Goal: Task Accomplishment & Management: Use online tool/utility

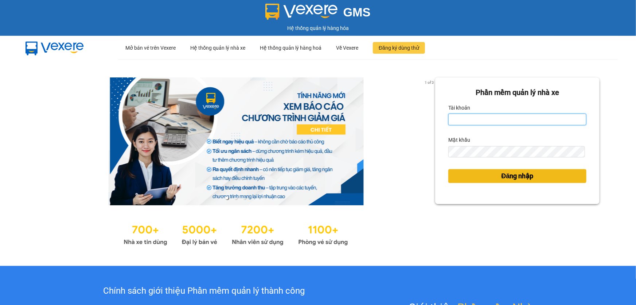
type input "hang.ct"
drag, startPoint x: 487, startPoint y: 173, endPoint x: 485, endPoint y: 177, distance: 4.4
click at [487, 173] on button "Đăng nhập" at bounding box center [518, 176] width 138 height 14
click at [485, 177] on button "Đăng nhập" at bounding box center [518, 176] width 138 height 14
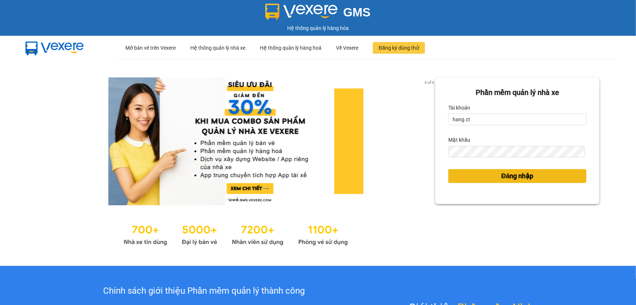
click at [485, 175] on button "Đăng nhập" at bounding box center [518, 176] width 138 height 14
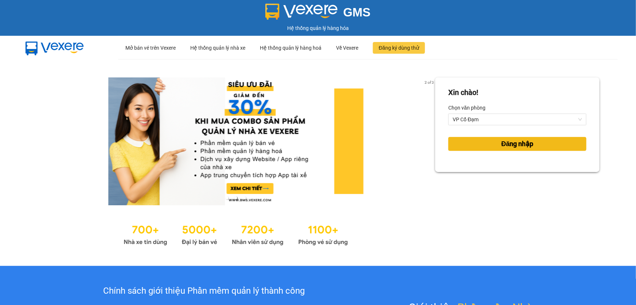
click at [507, 146] on span "Đăng nhập" at bounding box center [518, 144] width 32 height 10
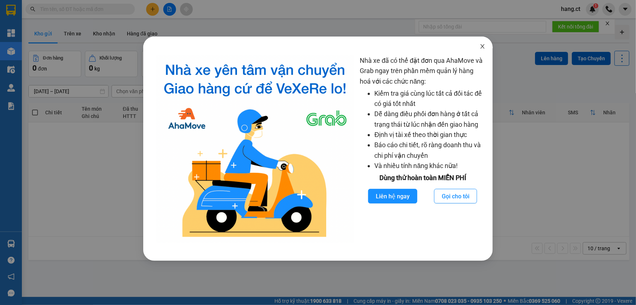
click at [486, 46] on span "Close" at bounding box center [483, 46] width 20 height 20
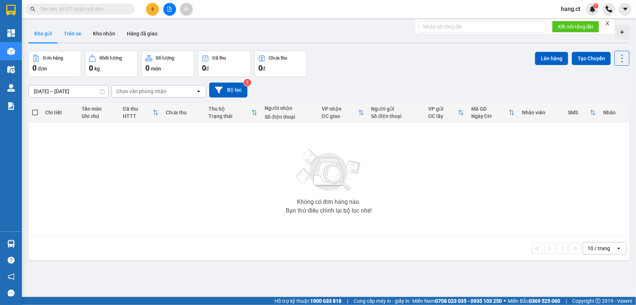
click at [63, 39] on button "Trên xe" at bounding box center [72, 34] width 29 height 18
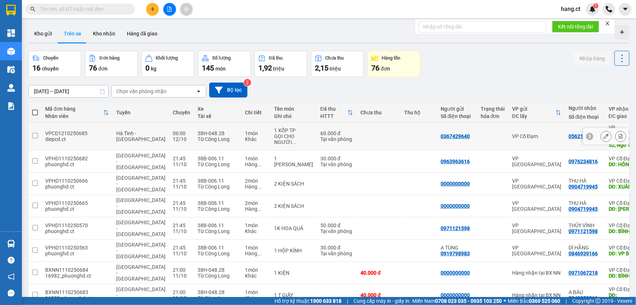
click at [122, 135] on div "Hà Tĩnh - Hà Nội" at bounding box center [140, 136] width 49 height 12
checkbox input "true"
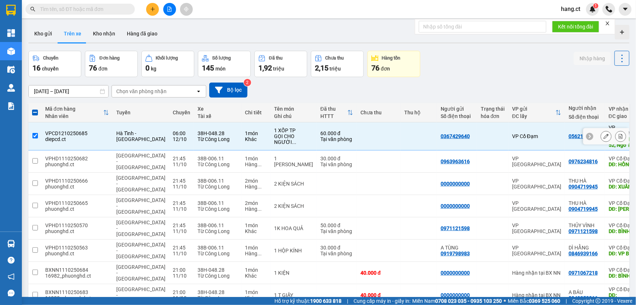
click at [604, 133] on icon at bounding box center [606, 135] width 5 height 5
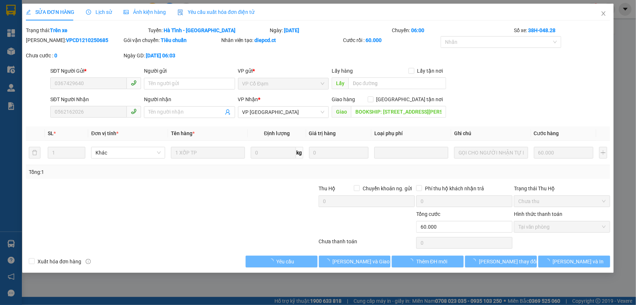
type input "0367429640"
type input "0562162026"
type input "BOOKSHIP: Số 52, Ngõ 173 Hoàng Hoa Thám, Ngọc Hà, Ba Đình, Hà Nội"
type input "0"
type input "60.000"
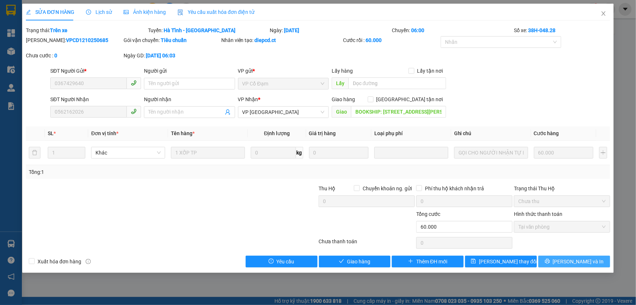
click at [578, 260] on span "Lưu và In" at bounding box center [578, 261] width 51 height 8
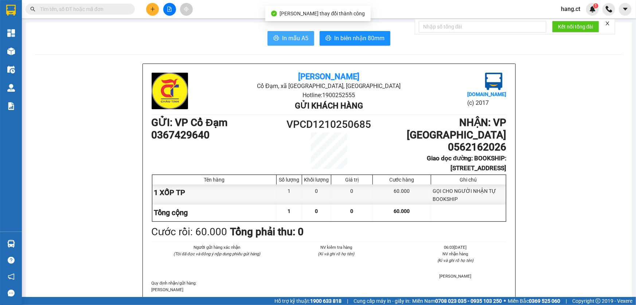
click at [292, 36] on span "In mẫu A5" at bounding box center [295, 38] width 26 height 9
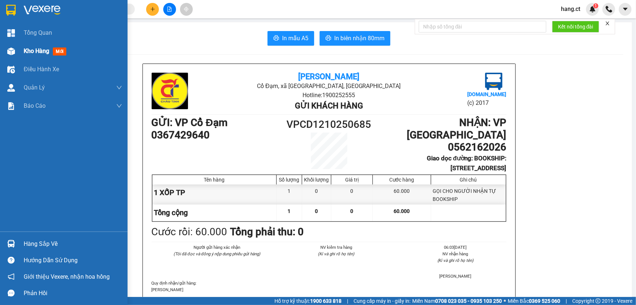
click at [8, 54] on img at bounding box center [11, 51] width 8 height 8
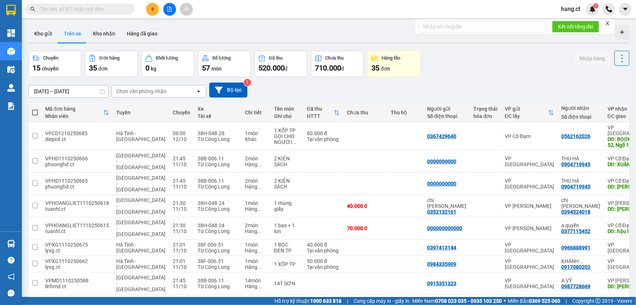
click at [178, 89] on div "Chọn văn phòng nhận" at bounding box center [154, 91] width 84 height 12
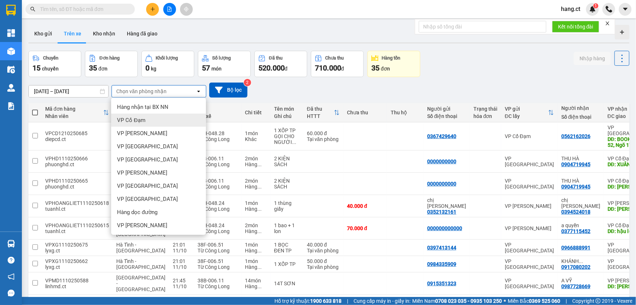
click at [141, 123] on span "VP Cổ Đạm" at bounding box center [131, 119] width 28 height 7
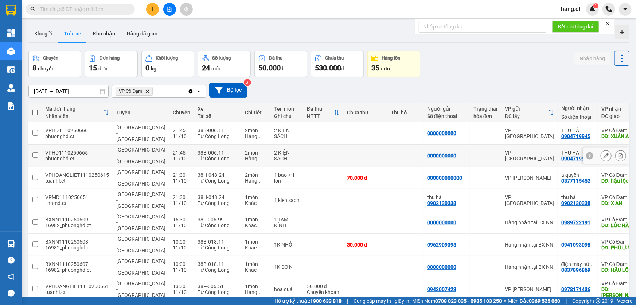
click at [245, 150] on div "2 món" at bounding box center [256, 153] width 22 height 6
checkbox input "true"
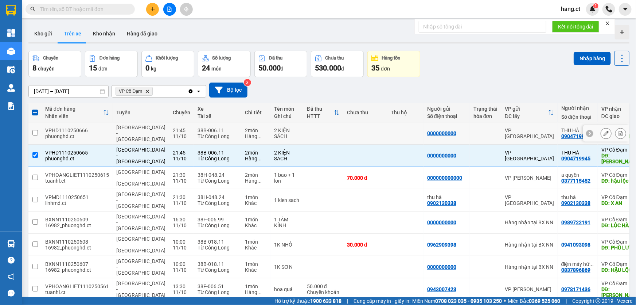
click at [35, 126] on td at bounding box center [34, 133] width 13 height 22
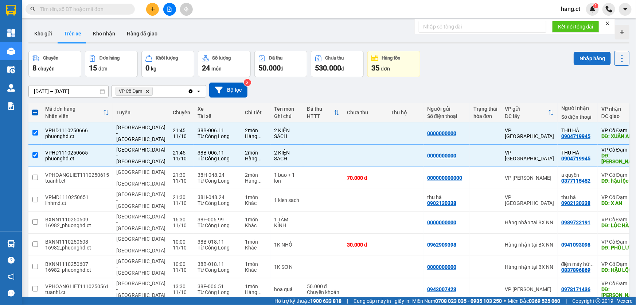
click at [594, 58] on button "Nhập hàng" at bounding box center [592, 58] width 37 height 13
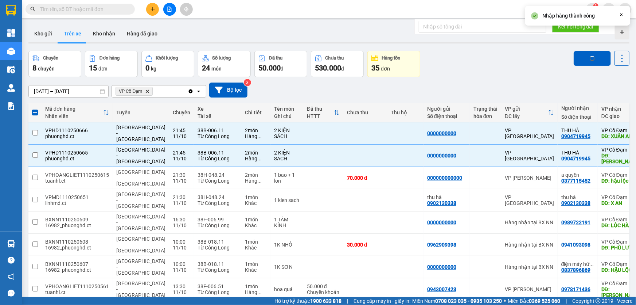
checkbox input "false"
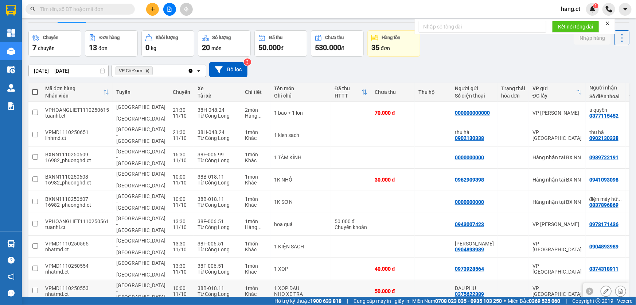
scroll to position [33, 0]
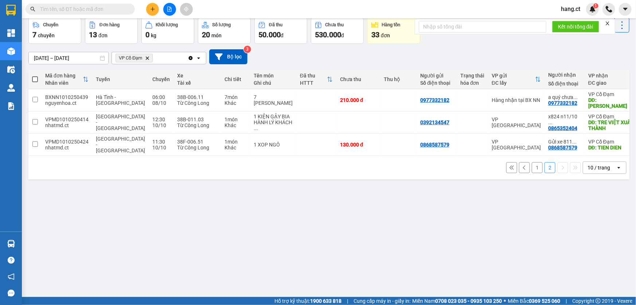
click at [74, 8] on input "text" at bounding box center [83, 9] width 86 height 8
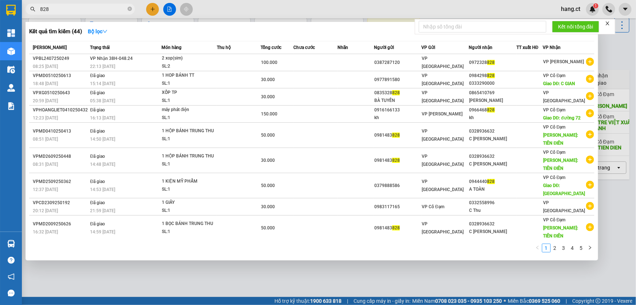
click at [53, 10] on input "828" at bounding box center [83, 9] width 86 height 8
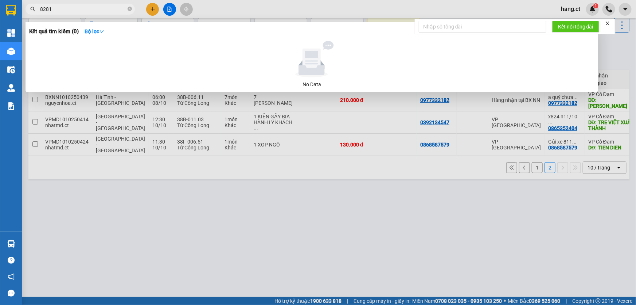
click at [53, 9] on input "8281" at bounding box center [83, 9] width 86 height 8
click at [40, 9] on input "8281" at bounding box center [83, 9] width 86 height 8
click at [79, 12] on input "888281" at bounding box center [83, 9] width 86 height 8
type input "888281"
click at [163, 216] on div at bounding box center [318, 152] width 636 height 305
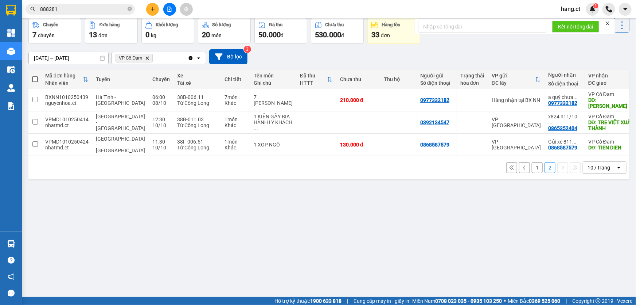
click at [533, 164] on button "1" at bounding box center [537, 167] width 11 height 11
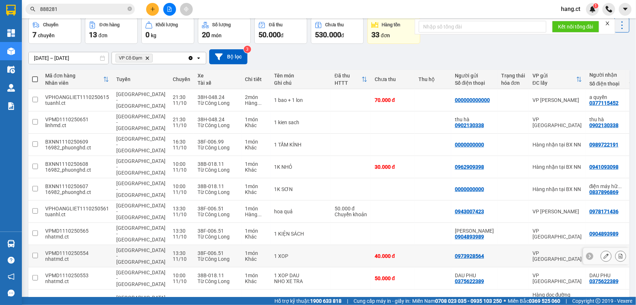
click at [415, 245] on td at bounding box center [433, 256] width 36 height 22
checkbox input "true"
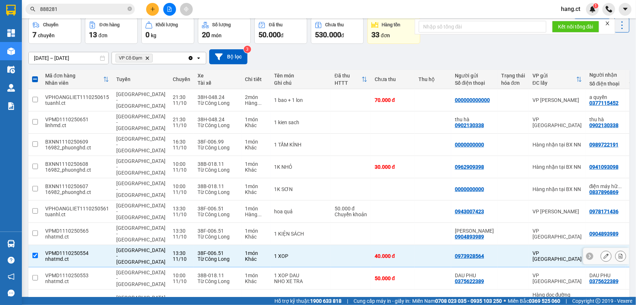
click at [603, 249] on button at bounding box center [606, 255] width 10 height 13
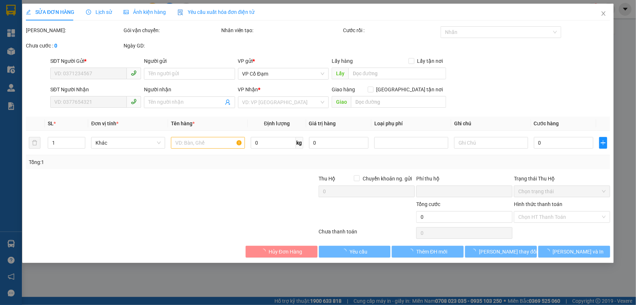
type input "0973928564"
type input "0374318911"
type input "CUONG GIAN"
type input "0"
type input "40.000"
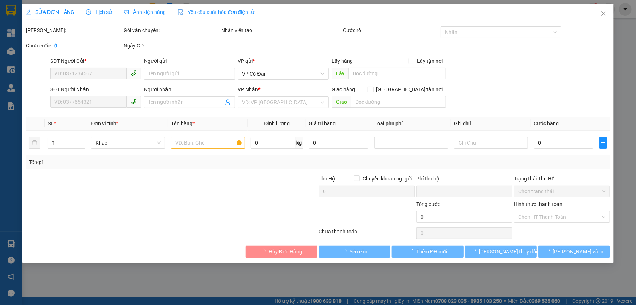
type input "40.000"
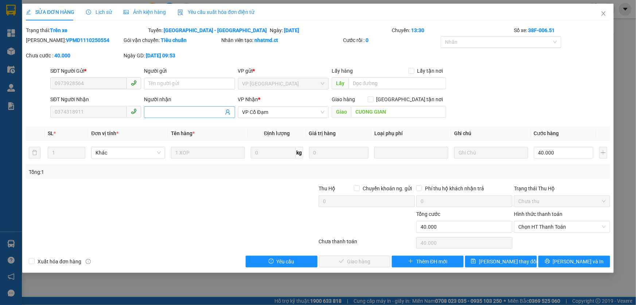
click at [178, 111] on input "Người nhận" at bounding box center [185, 112] width 75 height 8
type input "l"
type input "LOC TRA TOI 11/10"
click at [498, 260] on span "Lưu thay đổi" at bounding box center [508, 261] width 58 height 8
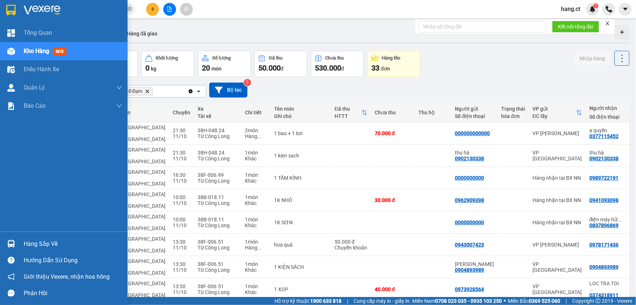
click at [27, 55] on div "Kho hàng mới" at bounding box center [47, 50] width 46 height 9
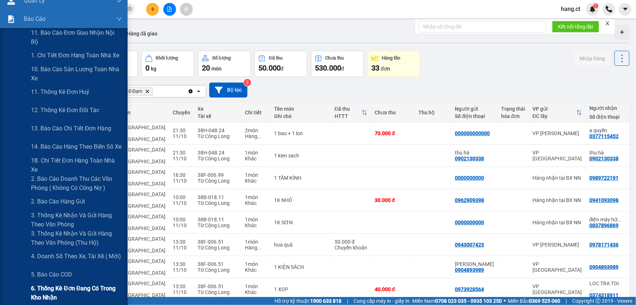
scroll to position [99, 0]
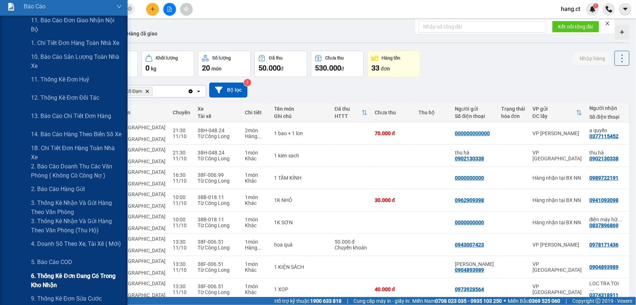
click at [40, 276] on span "6. Thống kê đơn đang có trong kho nhận" at bounding box center [76, 280] width 91 height 18
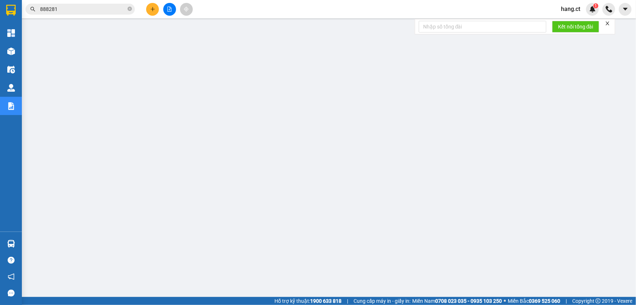
click at [569, 12] on span "hang.ct" at bounding box center [570, 8] width 31 height 9
click at [573, 22] on span "Đăng xuất" at bounding box center [582, 23] width 31 height 8
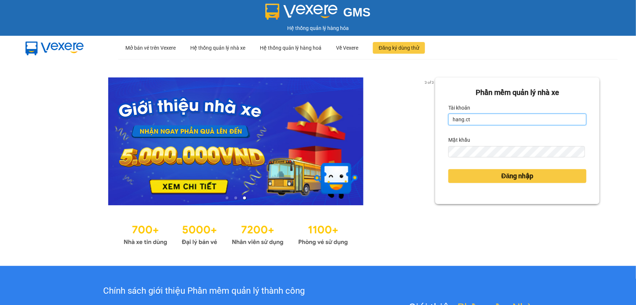
click at [493, 124] on input "hang.ct" at bounding box center [518, 119] width 138 height 12
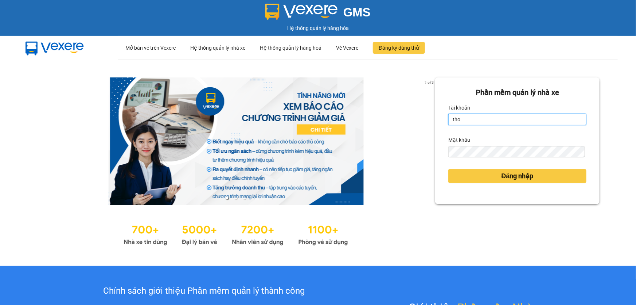
type input "thoan1.ct"
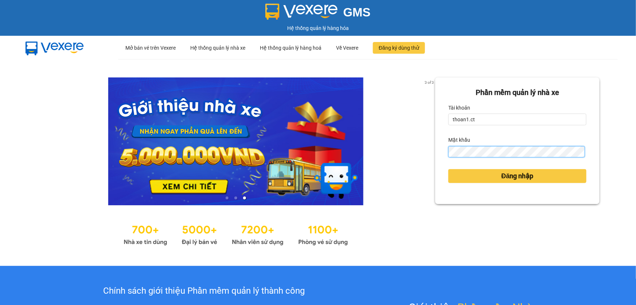
click at [449, 169] on button "Đăng nhập" at bounding box center [518, 176] width 138 height 14
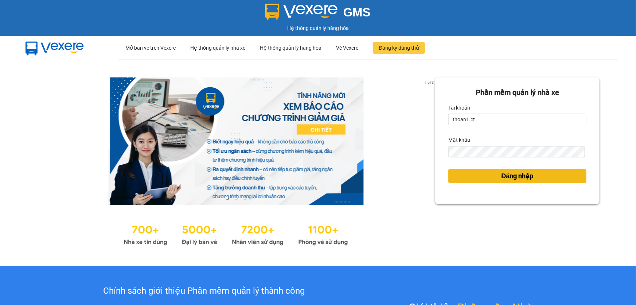
click at [493, 177] on button "Đăng nhập" at bounding box center [518, 176] width 138 height 14
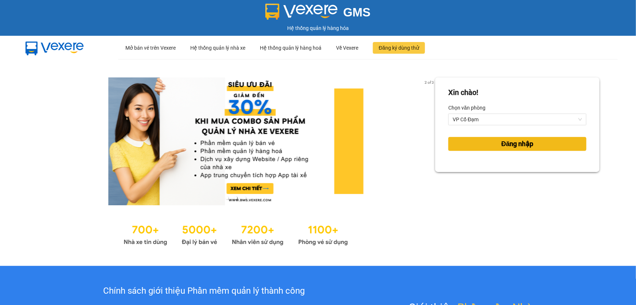
click at [545, 145] on button "Đăng nhập" at bounding box center [518, 144] width 138 height 14
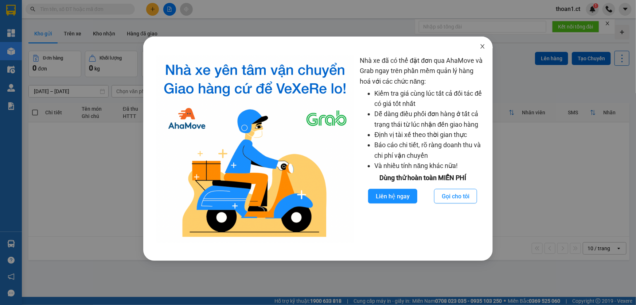
click at [480, 46] on icon "close" at bounding box center [483, 46] width 6 height 6
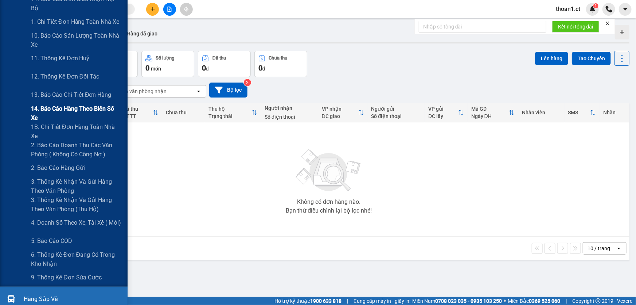
scroll to position [132, 0]
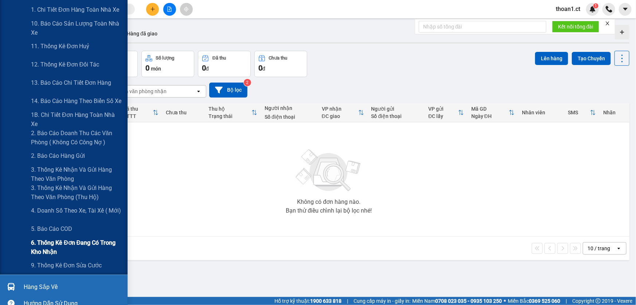
click at [44, 244] on span "6. Thống kê đơn đang có trong kho nhận" at bounding box center [76, 247] width 91 height 18
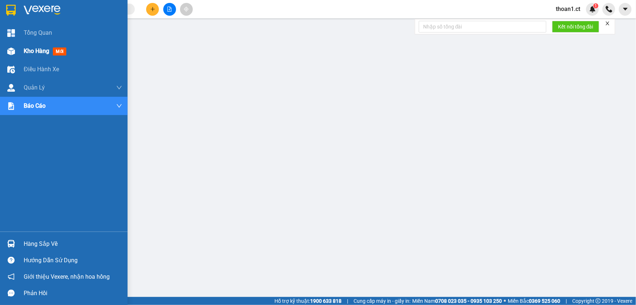
click at [60, 51] on span "mới" at bounding box center [59, 51] width 13 height 8
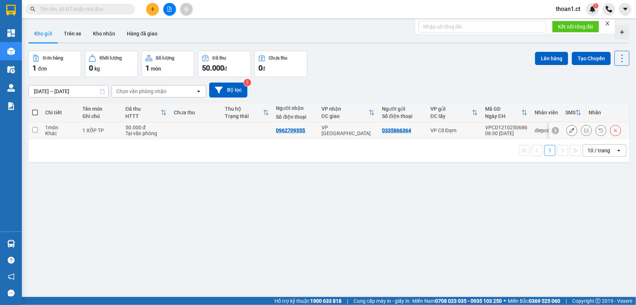
click at [36, 127] on input "checkbox" at bounding box center [34, 129] width 5 height 5
checkbox input "true"
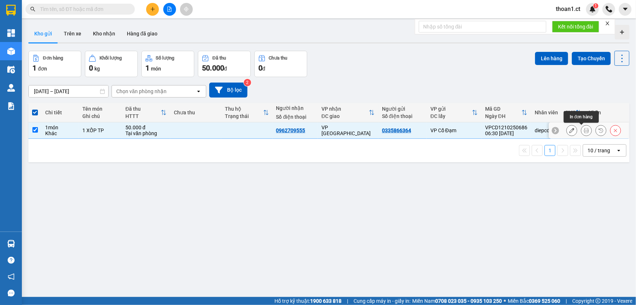
click at [584, 128] on icon at bounding box center [586, 130] width 5 height 5
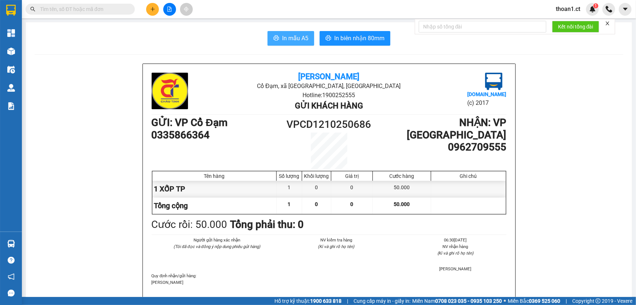
click at [285, 39] on span "In mẫu A5" at bounding box center [295, 38] width 26 height 9
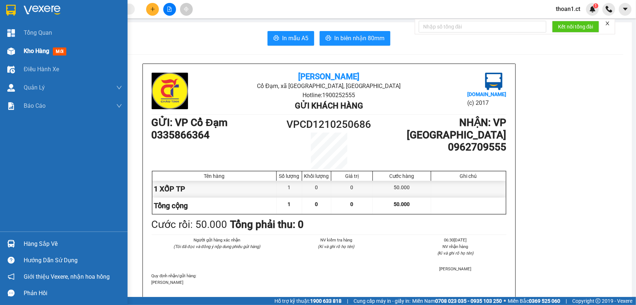
click at [59, 52] on span "mới" at bounding box center [59, 51] width 13 height 8
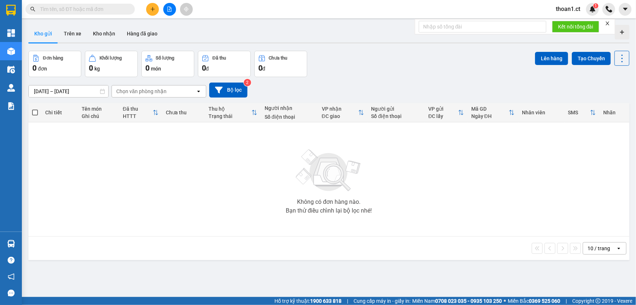
click at [98, 11] on input "text" at bounding box center [83, 9] width 86 height 8
paste input "984980763"
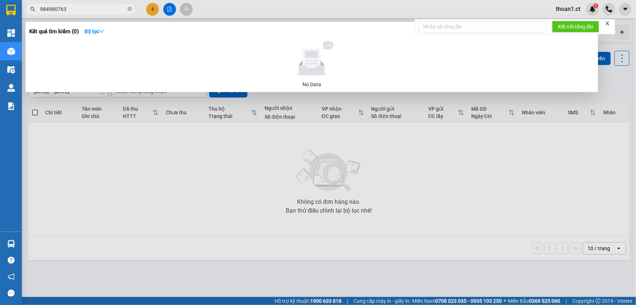
click at [39, 8] on span "984980763" at bounding box center [80, 9] width 109 height 11
click at [40, 7] on span "984980763" at bounding box center [80, 9] width 109 height 11
click at [40, 7] on input "984980763" at bounding box center [83, 9] width 86 height 8
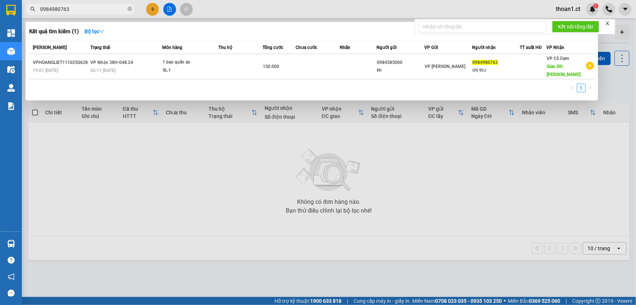
type input "0984980763"
click at [128, 9] on icon "close-circle" at bounding box center [130, 9] width 4 height 4
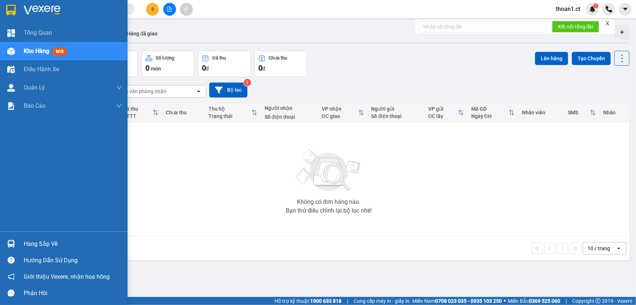
click at [63, 50] on span "mới" at bounding box center [59, 51] width 13 height 8
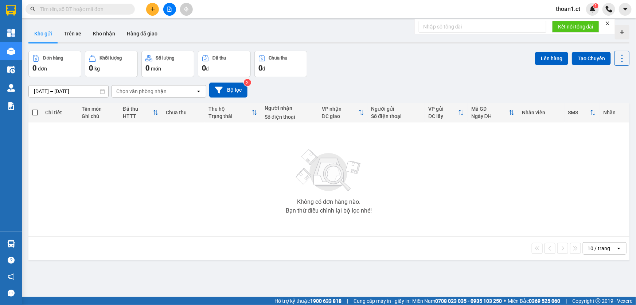
click at [58, 50] on div "ver 1.8.146 Kho gửi Trên xe Kho nhận Hàng đã giao Đơn hàng 0 đơn Khối lượng 0 k…" at bounding box center [329, 174] width 607 height 305
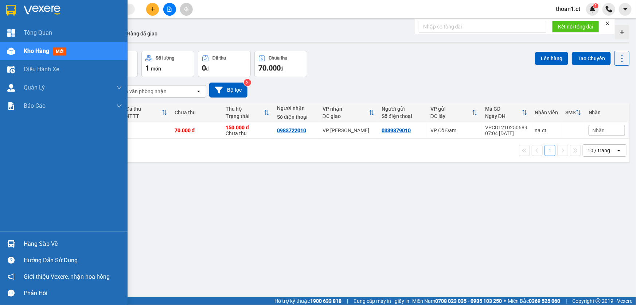
click at [63, 51] on span "mới" at bounding box center [59, 51] width 13 height 8
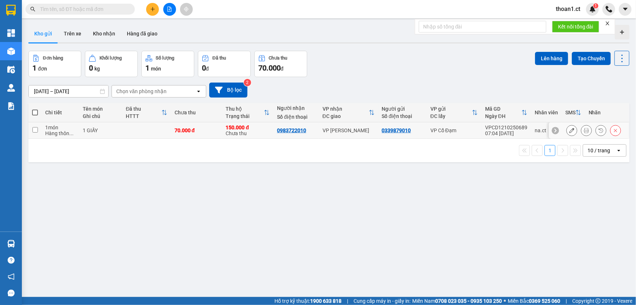
click at [34, 129] on input "checkbox" at bounding box center [34, 129] width 5 height 5
checkbox input "true"
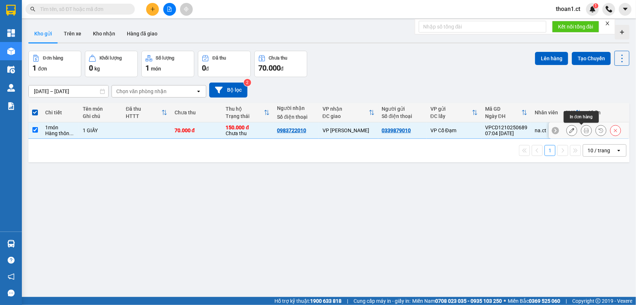
click at [584, 129] on icon at bounding box center [586, 130] width 5 height 5
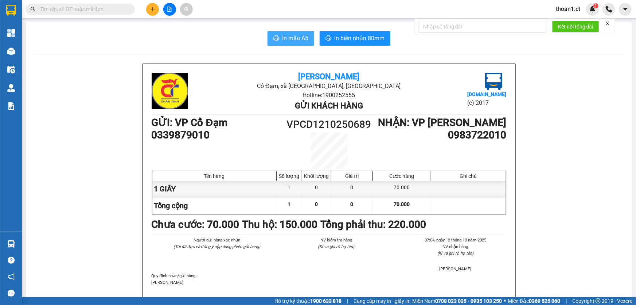
click at [294, 34] on span "In mẫu A5" at bounding box center [295, 38] width 26 height 9
